Goal: Transaction & Acquisition: Subscribe to service/newsletter

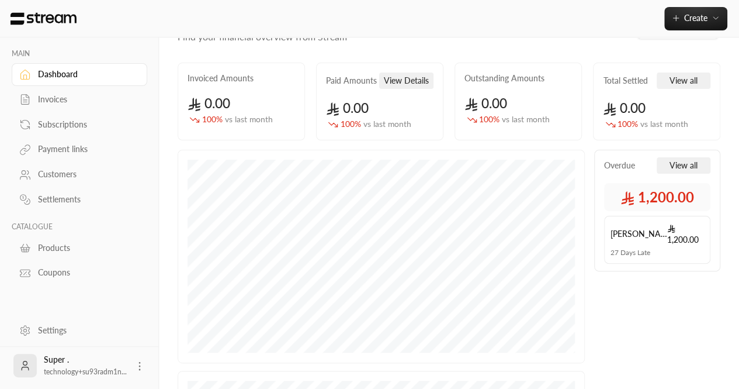
scroll to position [47, 0]
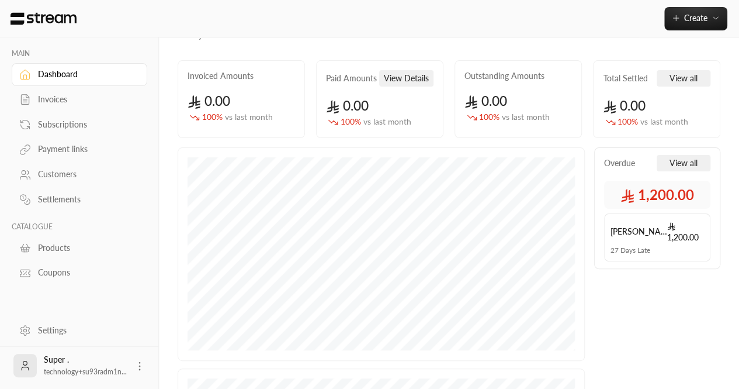
click at [46, 335] on div "Settings" at bounding box center [85, 330] width 95 height 12
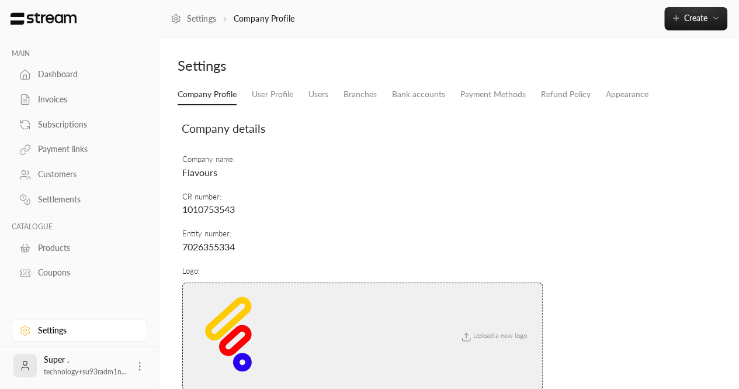
click at [342, 89] on li "Branches" at bounding box center [360, 94] width 48 height 21
click at [332, 91] on li "Users" at bounding box center [318, 94] width 35 height 21
click at [322, 95] on link "Users" at bounding box center [318, 94] width 20 height 21
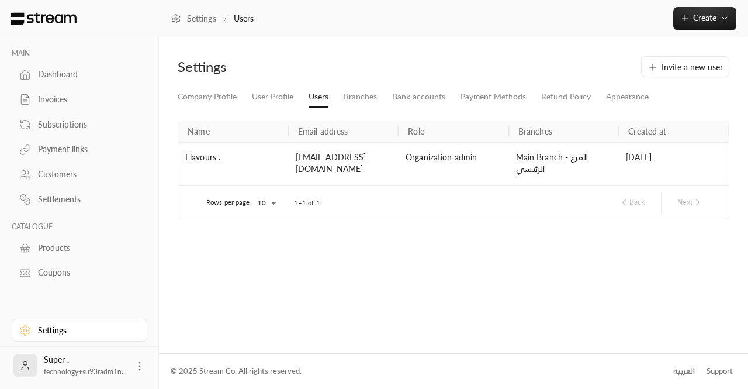
click at [617, 108] on div "Company Profile User Profile Users Branches Bank accounts Payment Methods Refun…" at bounding box center [453, 157] width 563 height 142
click at [613, 102] on link "Appearance" at bounding box center [627, 96] width 43 height 21
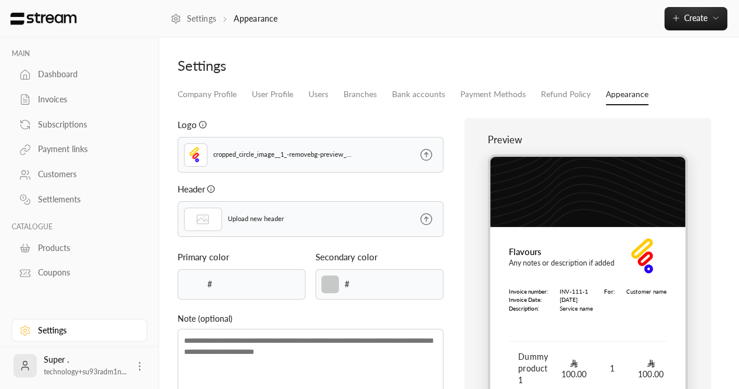
type input "******"
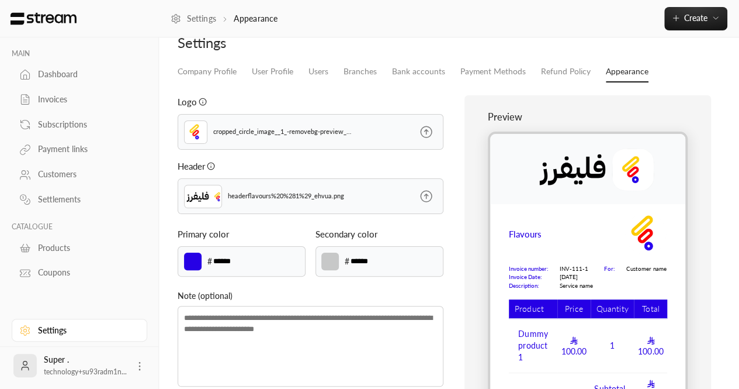
scroll to position [23, 0]
click at [243, 126] on p "cropped_circle_image__1_-removebg-preview_xpnae.png" at bounding box center [282, 131] width 139 height 10
click at [197, 138] on img at bounding box center [196, 132] width 18 height 18
click at [441, 136] on label at bounding box center [426, 131] width 34 height 35
click at [0, 0] on input "file" at bounding box center [0, 0] width 0 height 0
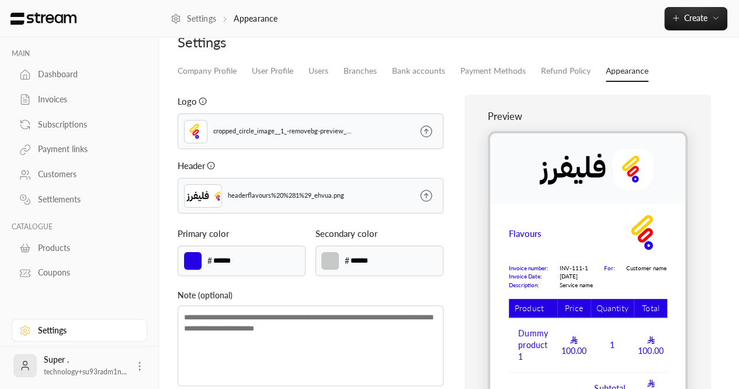
click at [192, 133] on img at bounding box center [196, 132] width 18 height 18
click at [193, 135] on img at bounding box center [196, 132] width 18 height 18
click at [203, 103] on icon "It must not be larger then 1MB. The supported MIME types are JPG and PNG." at bounding box center [203, 101] width 8 height 8
click at [290, 131] on div "It must not be larger then 1MB. The supported MIME types are JPG and PNG." at bounding box center [202, 123] width 178 height 26
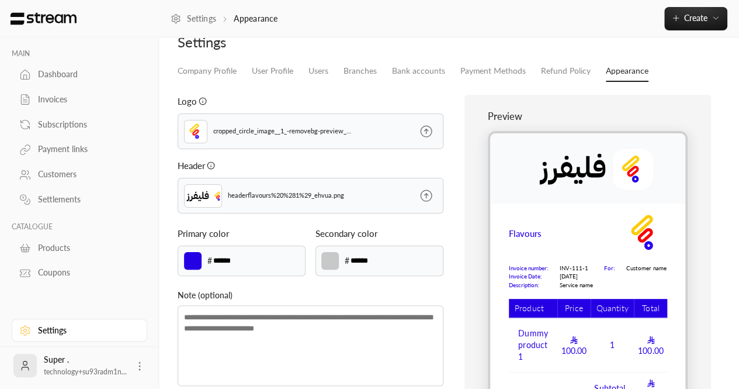
click at [424, 130] on icon at bounding box center [426, 131] width 11 height 11
click at [0, 0] on input "file" at bounding box center [0, 0] width 0 height 0
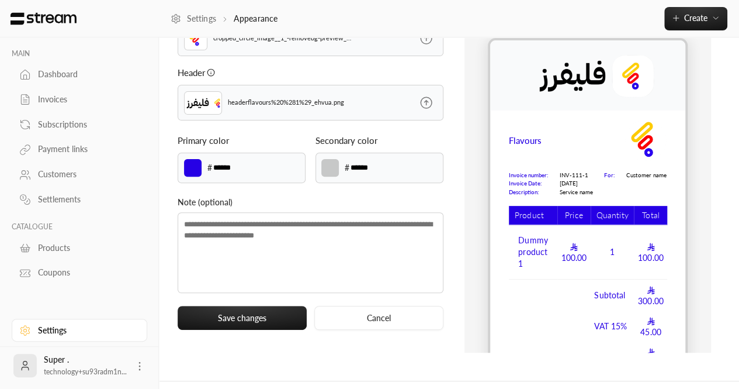
scroll to position [117, 0]
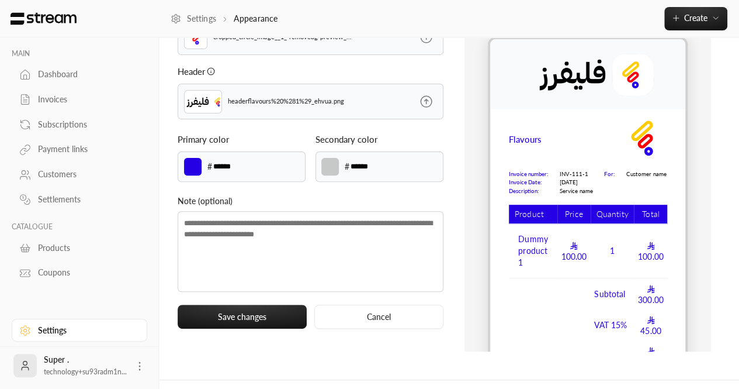
click at [506, 293] on div "Flavours Invoice number: Invoice Date: Description: INV-111-1 30/05/2024 Servic…" at bounding box center [587, 245] width 195 height 252
click at [486, 262] on div "Preview Flavours Invoice number: Invoice Date: Description: INV-111-1 30/05/202…" at bounding box center [587, 176] width 247 height 351
click at [486, 228] on div "Preview Flavours Invoice number: Invoice Date: Description: INV-111-1 30/05/202…" at bounding box center [587, 176] width 247 height 351
click at [513, 114] on div "Flavours Invoice number: Invoice Date: Description: INV-111-1 30/05/2024 Servic…" at bounding box center [588, 205] width 200 height 336
click at [491, 89] on img at bounding box center [587, 74] width 195 height 70
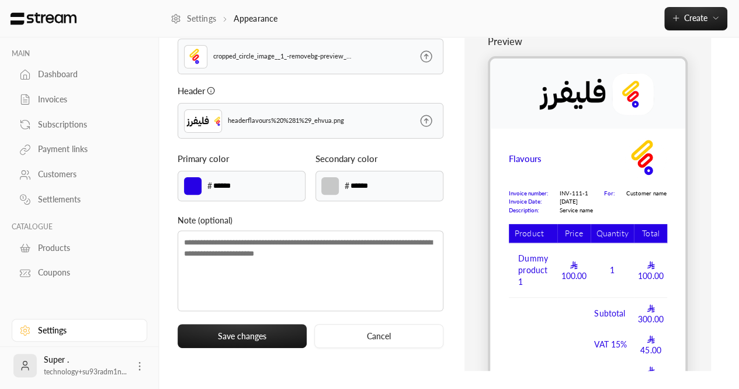
scroll to position [0, 0]
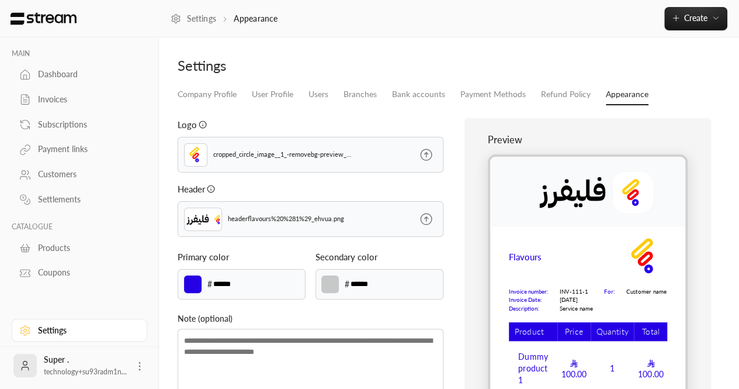
click at [65, 67] on link "Dashboard" at bounding box center [80, 74] width 136 height 23
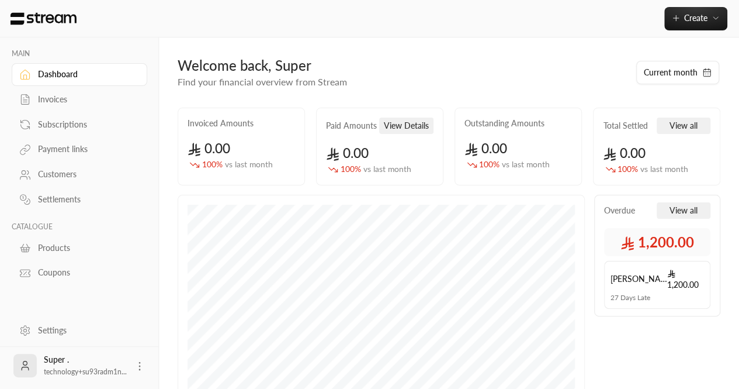
click at [35, 325] on link "Settings" at bounding box center [80, 329] width 136 height 23
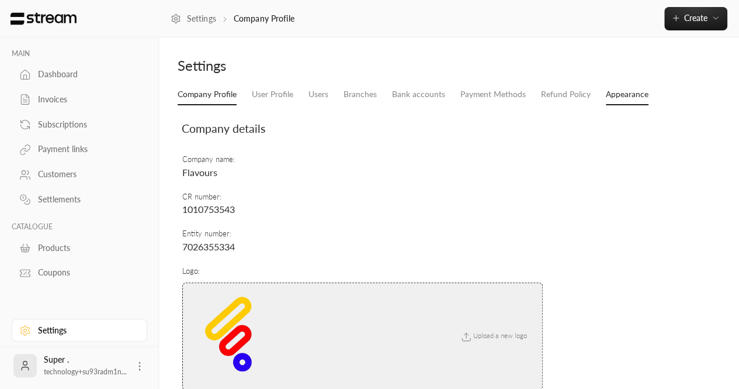
click at [622, 99] on link "Appearance" at bounding box center [627, 94] width 43 height 21
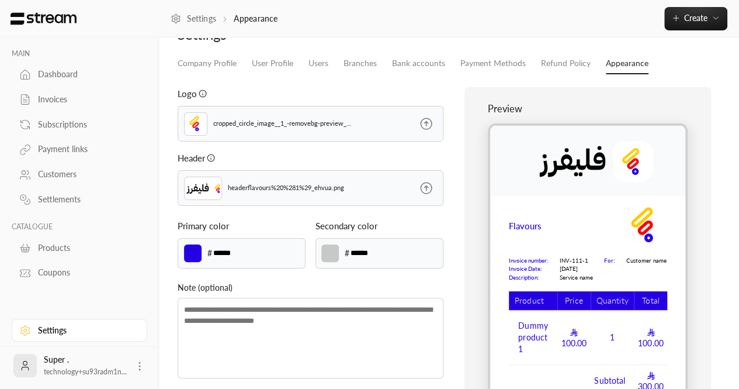
scroll to position [37, 0]
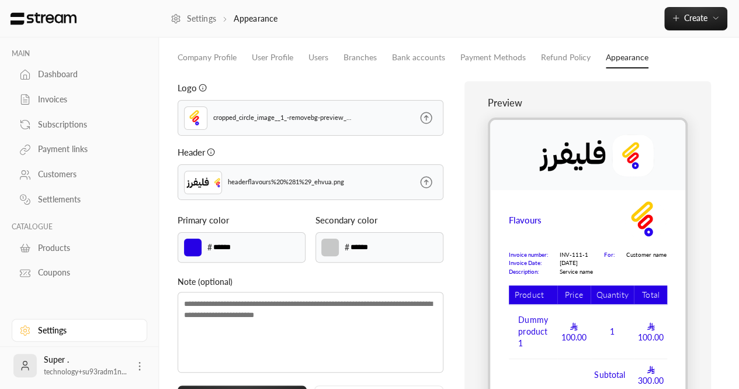
click at [231, 247] on input "******" at bounding box center [232, 247] width 41 height 13
click at [368, 249] on input "******" at bounding box center [369, 247] width 41 height 13
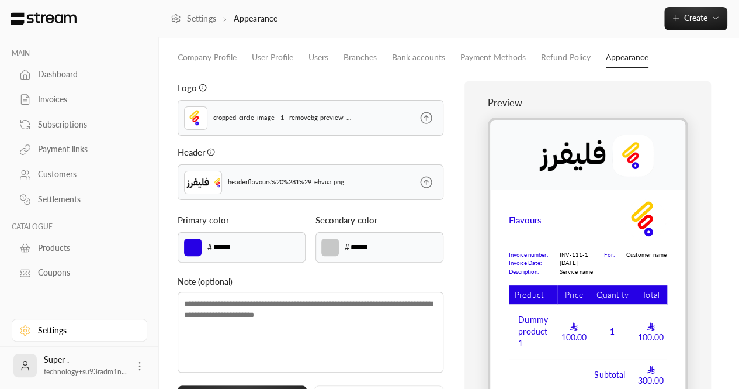
click at [368, 249] on input "******" at bounding box center [369, 247] width 41 height 13
click at [369, 247] on input "******" at bounding box center [369, 247] width 41 height 13
click at [290, 57] on link "User Profile" at bounding box center [272, 57] width 41 height 21
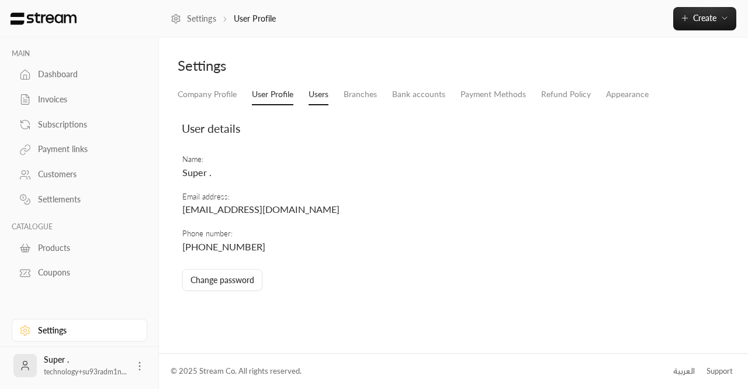
click at [321, 92] on link "Users" at bounding box center [318, 94] width 20 height 21
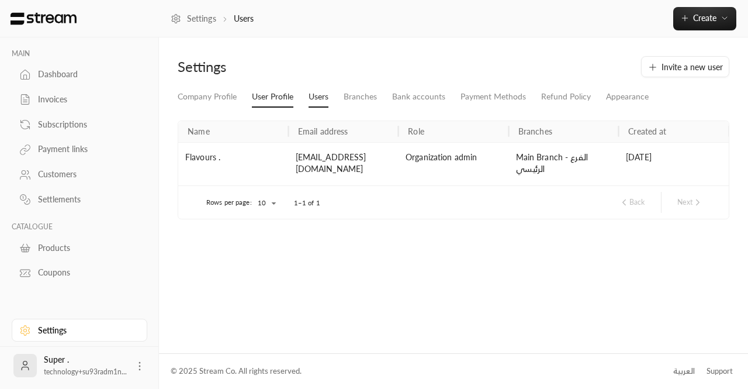
click at [287, 88] on link "User Profile" at bounding box center [272, 96] width 41 height 21
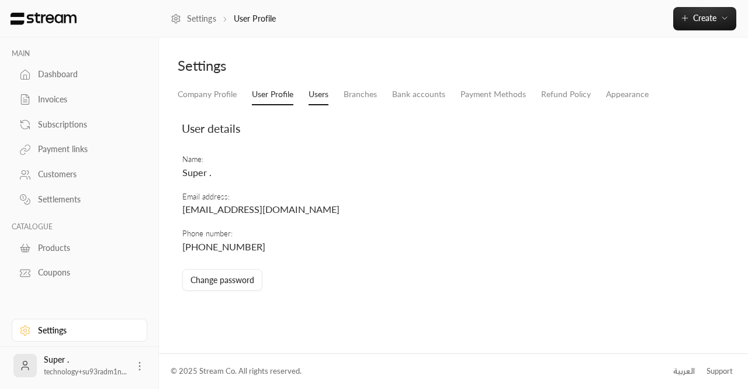
click at [312, 91] on link "Users" at bounding box center [318, 94] width 20 height 21
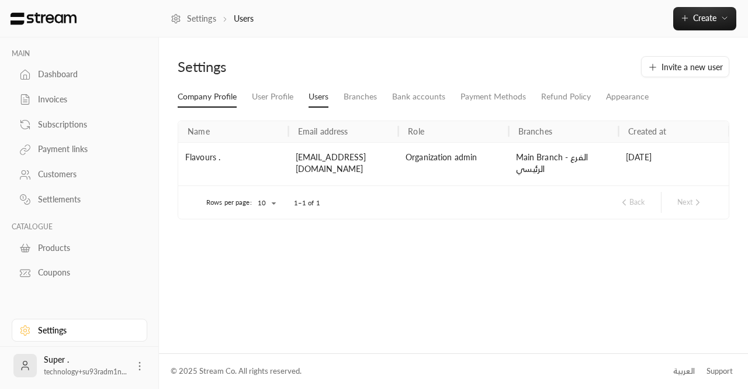
click at [204, 96] on link "Company Profile" at bounding box center [207, 96] width 59 height 21
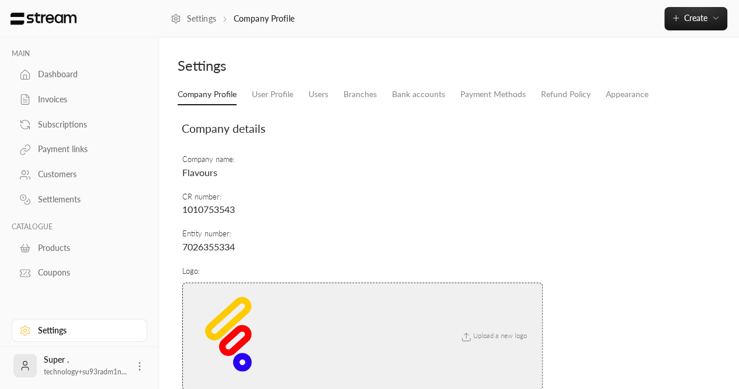
click at [195, 176] on span "Flavours" at bounding box center [199, 172] width 35 height 11
copy span "Flavours"
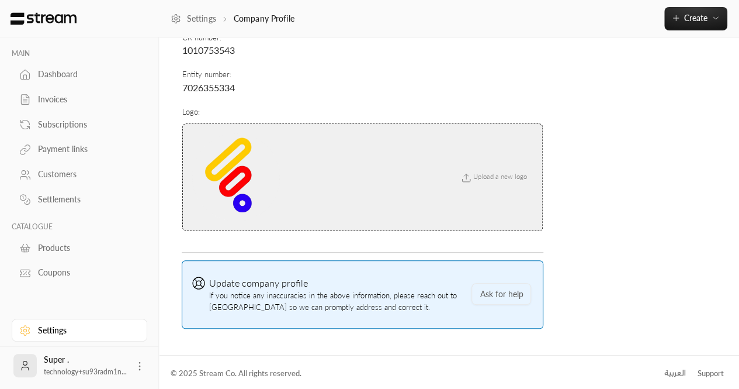
click at [674, 373] on div "العربية" at bounding box center [675, 373] width 22 height 12
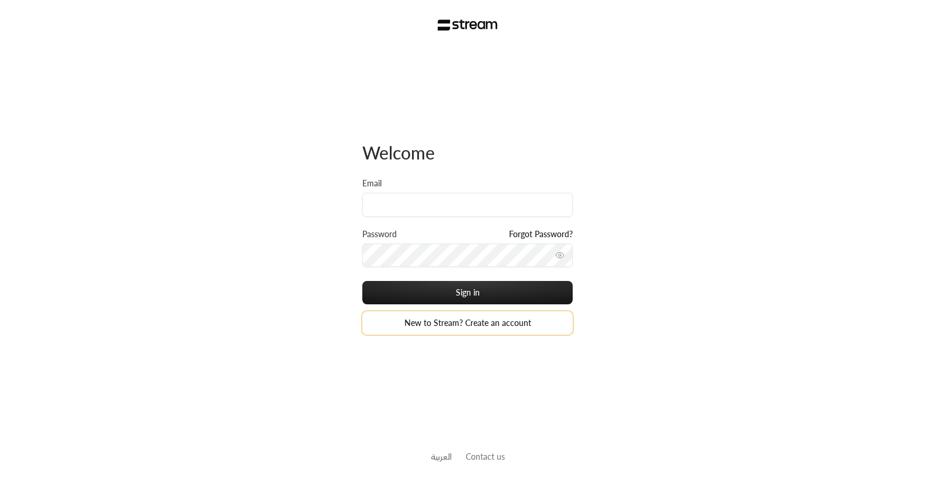
click at [438, 323] on link "New to Stream? Create an account" at bounding box center [467, 322] width 210 height 23
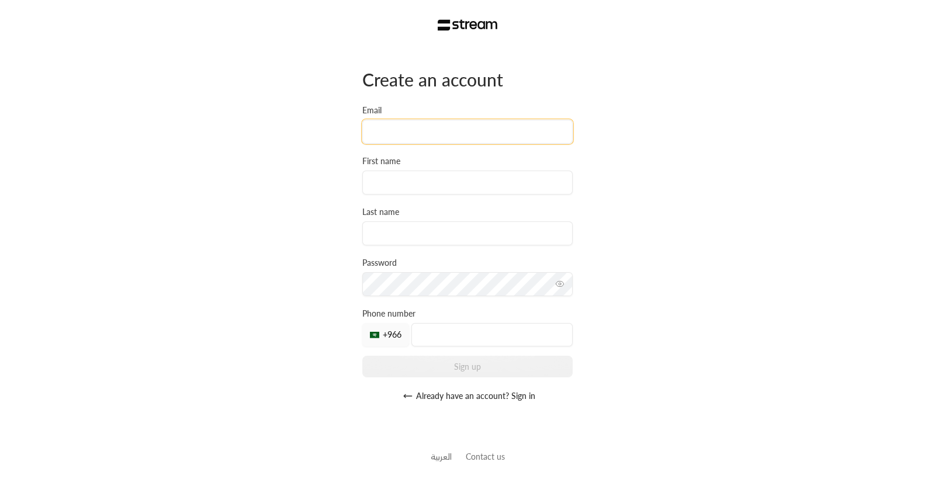
click at [412, 130] on input "Email" at bounding box center [467, 132] width 210 height 24
click at [407, 131] on input "k.aborashid@streampay.sa" at bounding box center [467, 132] width 210 height 24
type input "k.aborashid+flavours@streampay.sa"
click at [413, 184] on input at bounding box center [467, 183] width 210 height 24
type input "flavours"
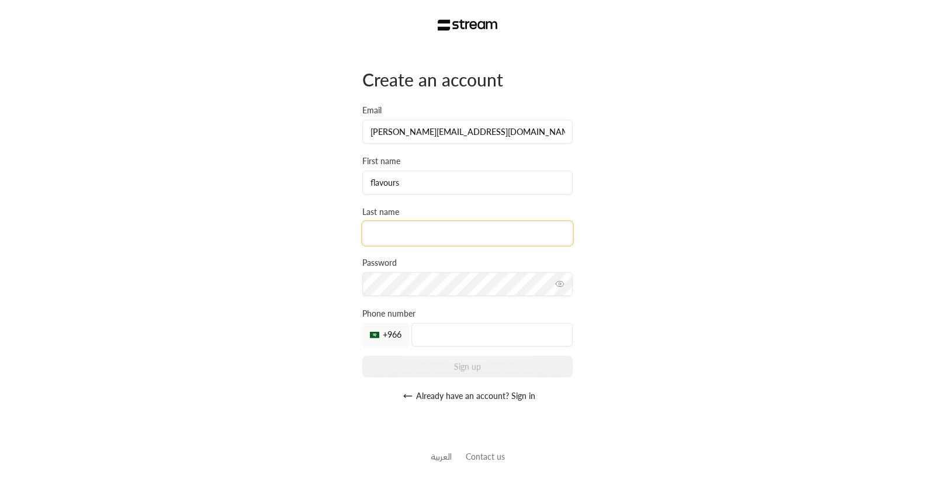
click at [398, 242] on input at bounding box center [467, 233] width 210 height 24
type input "."
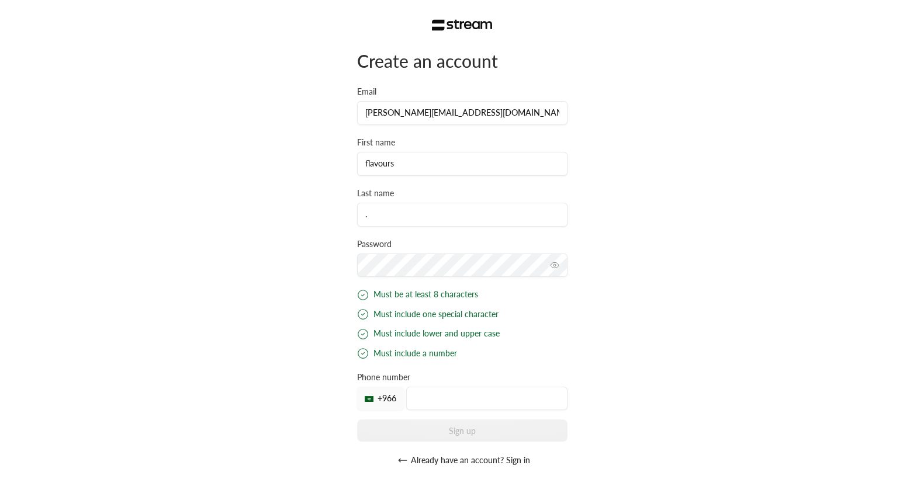
click at [558, 266] on icon "toggle password visibility" at bounding box center [554, 265] width 9 height 9
click at [479, 396] on input "tel" at bounding box center [486, 398] width 161 height 23
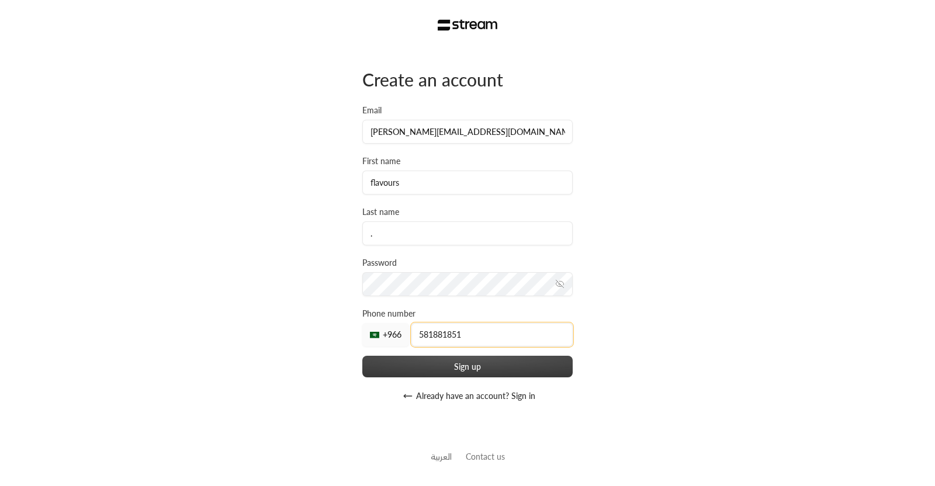
type input "581881851"
click at [442, 357] on button "Sign up" at bounding box center [467, 367] width 210 height 22
